Goal: Navigation & Orientation: Find specific page/section

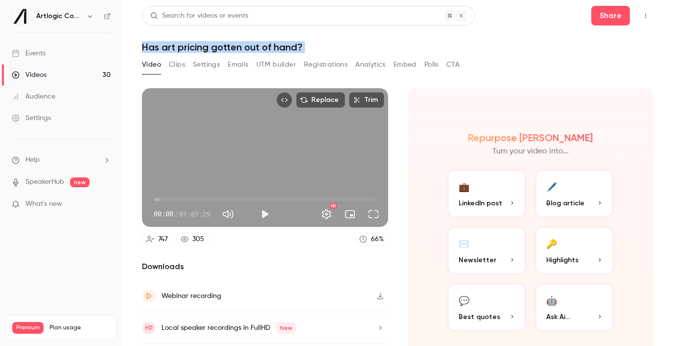
scroll to position [29, 0]
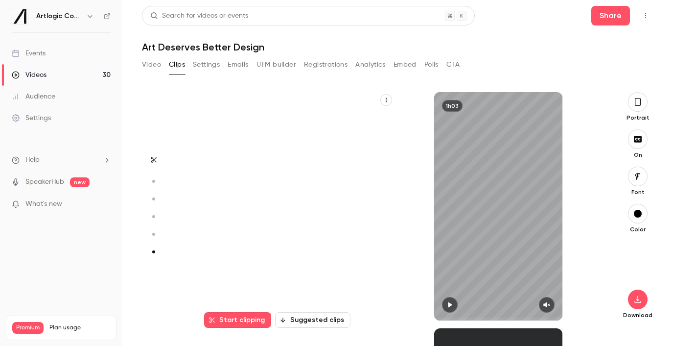
scroll to position [1164, 0]
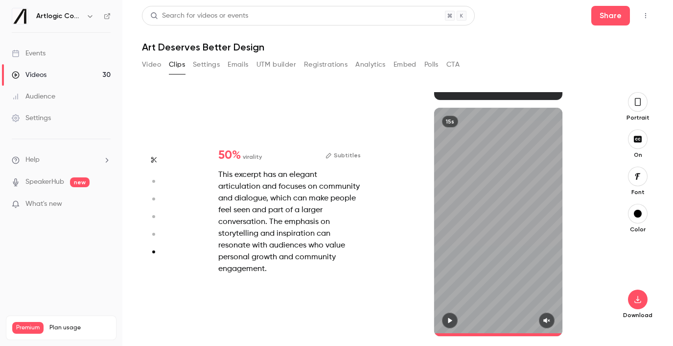
click at [40, 75] on div "Videos" at bounding box center [29, 75] width 35 height 10
